Goal: Contribute content

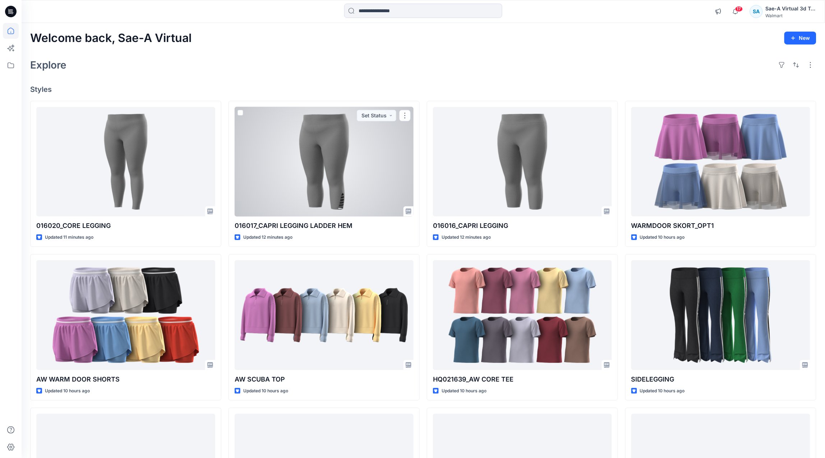
drag, startPoint x: 291, startPoint y: 146, endPoint x: 340, endPoint y: 154, distance: 49.4
click at [291, 146] on div at bounding box center [324, 162] width 179 height 110
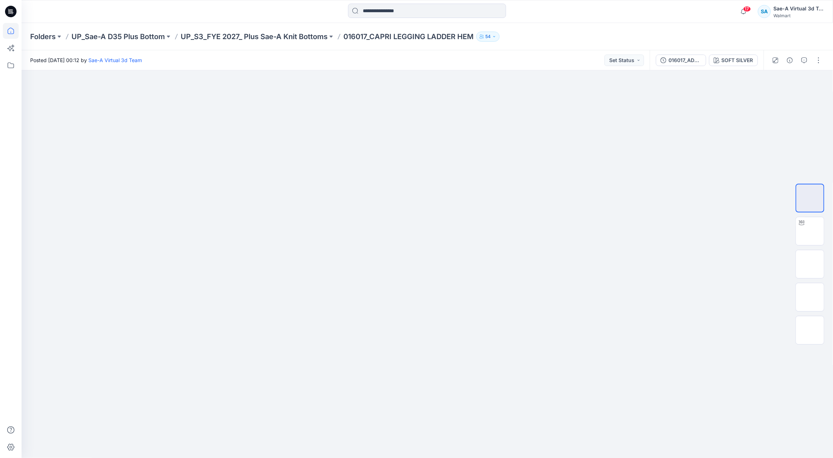
click at [12, 27] on icon at bounding box center [11, 31] width 16 height 16
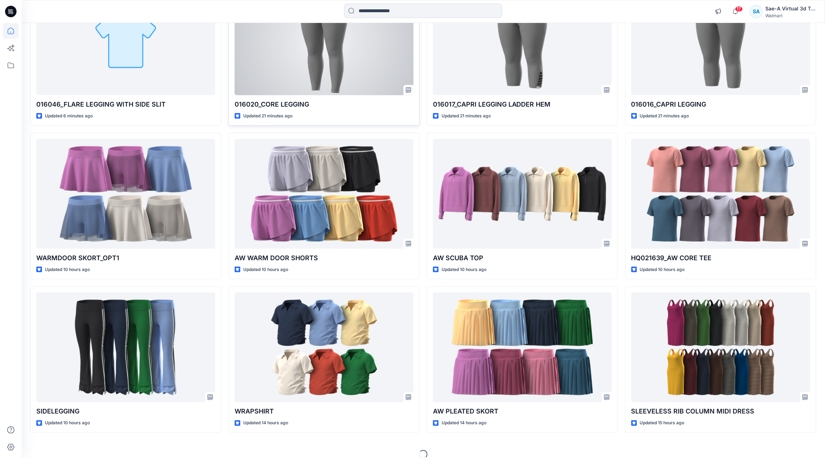
scroll to position [131, 0]
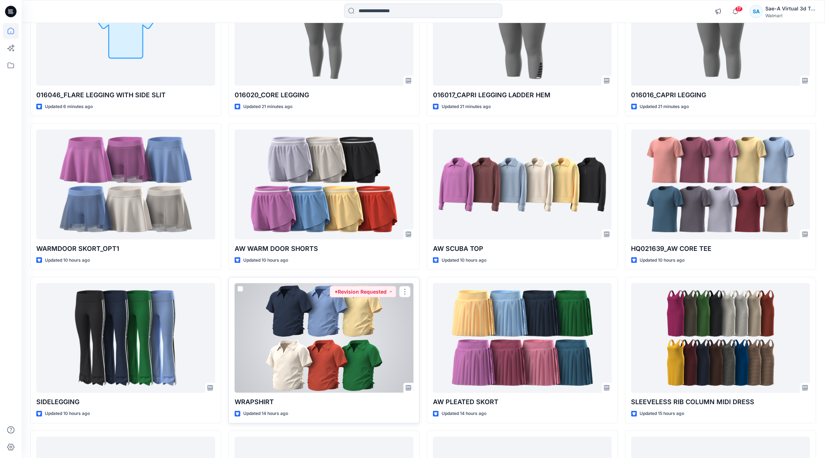
click at [285, 339] on div at bounding box center [324, 338] width 179 height 110
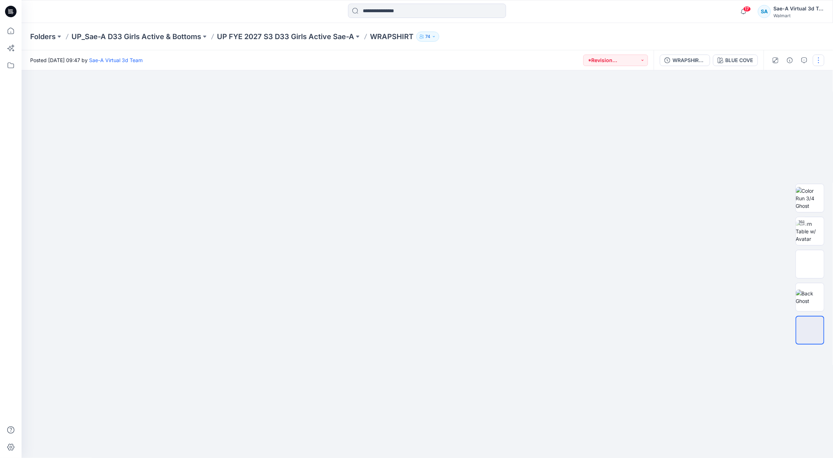
click at [818, 60] on button "button" at bounding box center [818, 60] width 11 height 11
click at [802, 96] on button "Edit" at bounding box center [789, 96] width 66 height 13
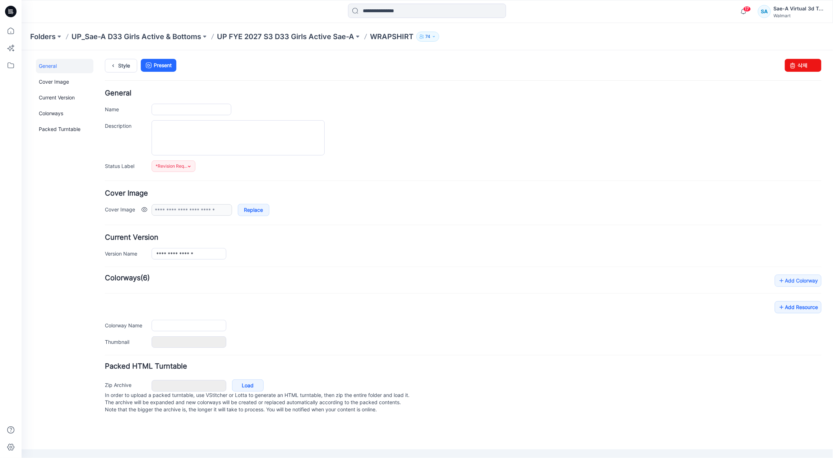
type input "*********"
type input "**********"
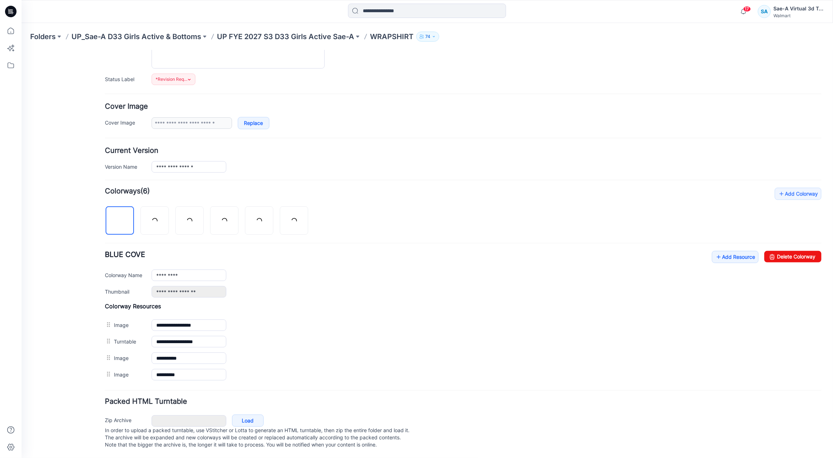
scroll to position [96, 0]
click at [715, 251] on icon at bounding box center [718, 256] width 7 height 11
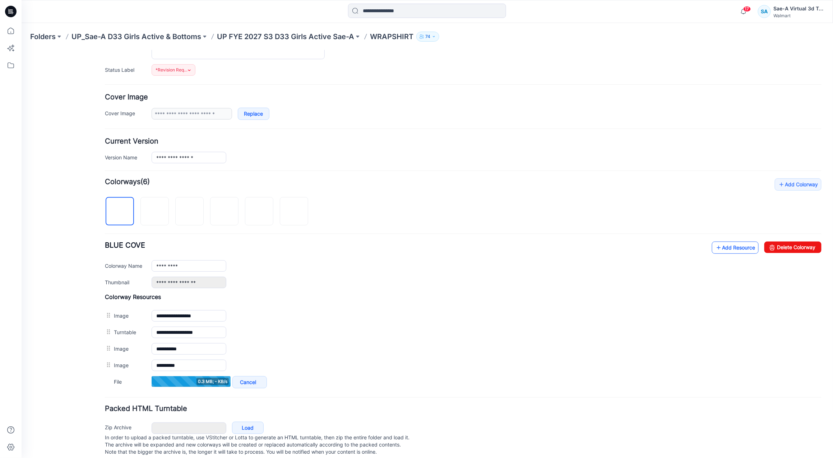
click at [718, 248] on link "Add Resource" at bounding box center [735, 247] width 47 height 12
click at [715, 251] on icon at bounding box center [718, 247] width 7 height 11
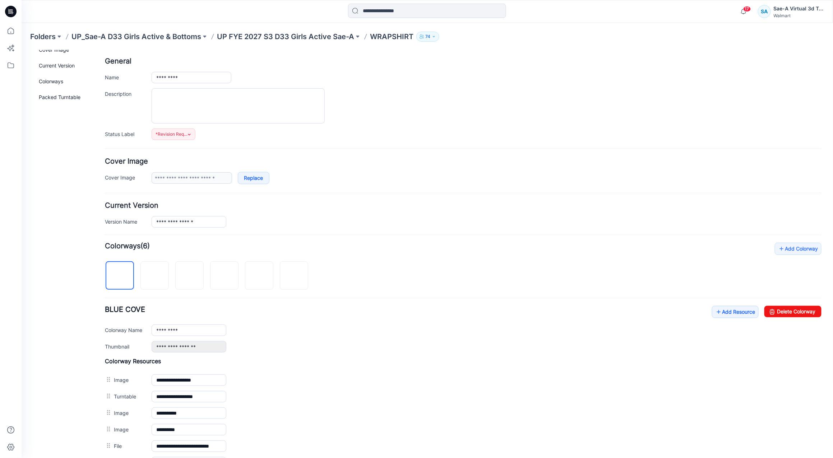
scroll to position [0, 0]
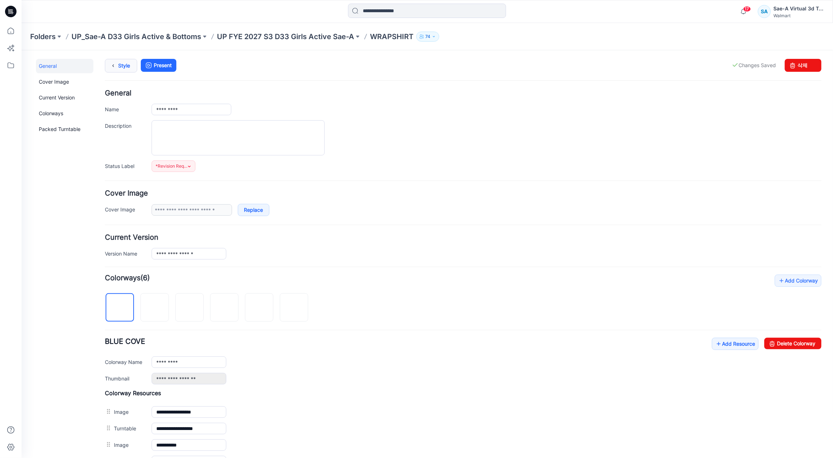
click at [124, 66] on link "Style" at bounding box center [121, 66] width 32 height 14
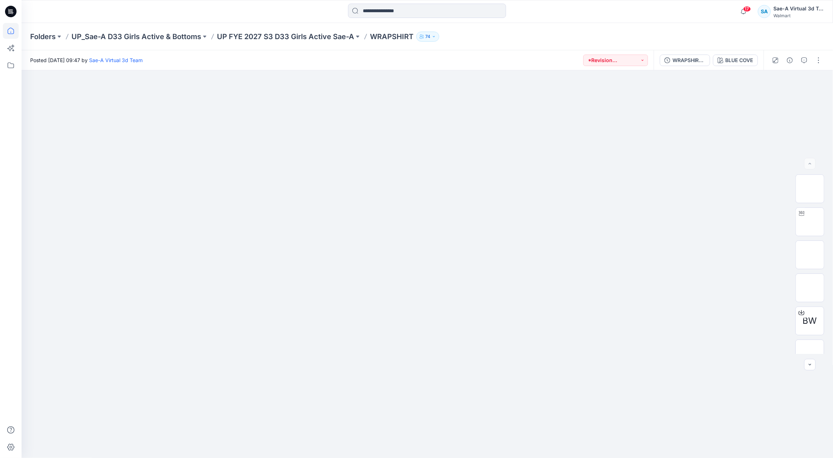
click at [15, 28] on icon at bounding box center [11, 31] width 16 height 16
